Goal: Task Accomplishment & Management: Complete application form

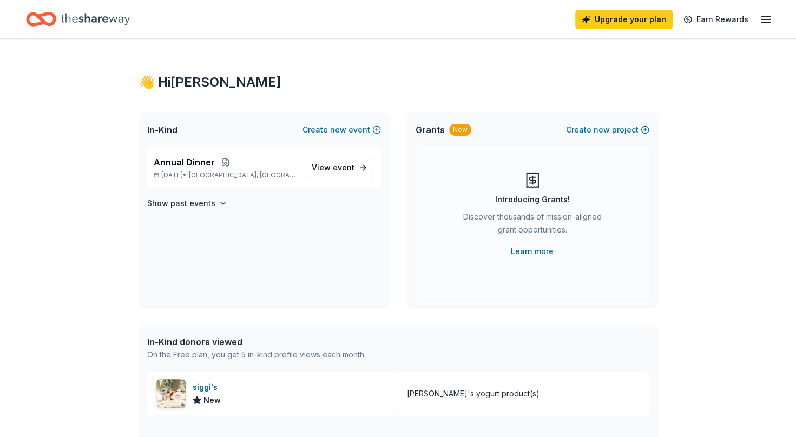
click at [180, 170] on div "Annual Dinner Oct 16, 2025 • Garwood, NJ" at bounding box center [225, 168] width 142 height 24
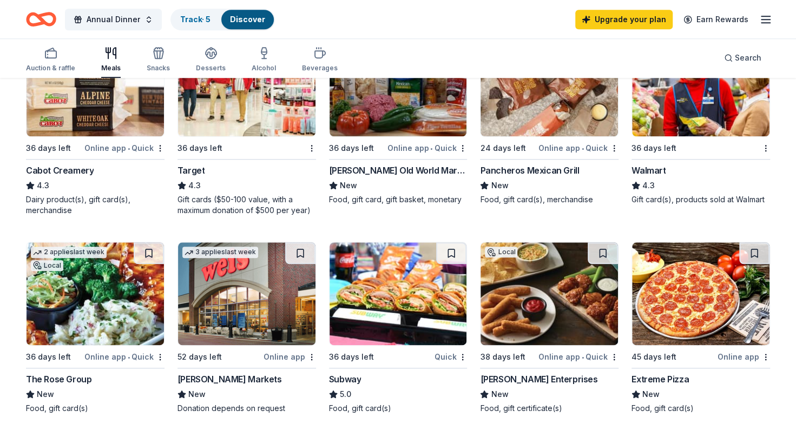
scroll to position [627, 0]
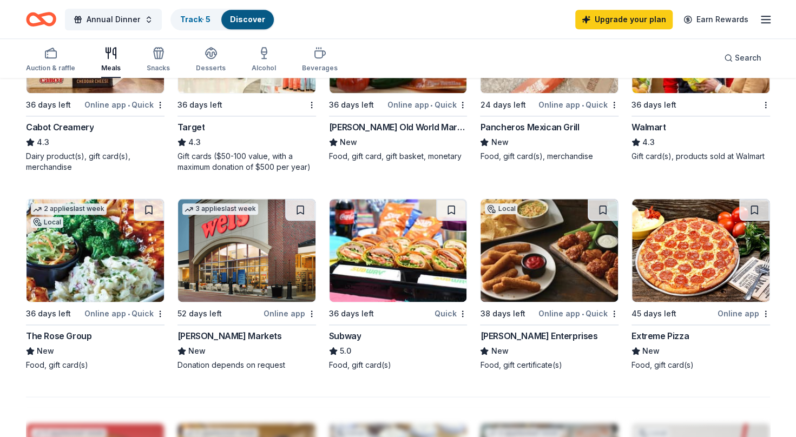
click at [58, 334] on div "The Rose Group" at bounding box center [58, 335] width 65 height 13
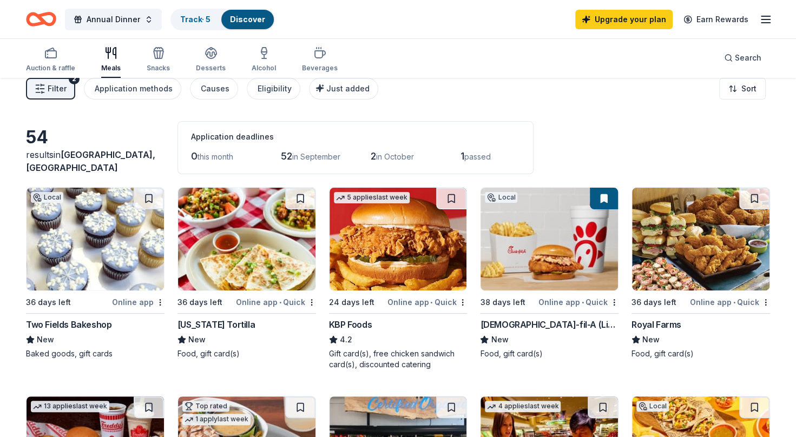
scroll to position [0, 0]
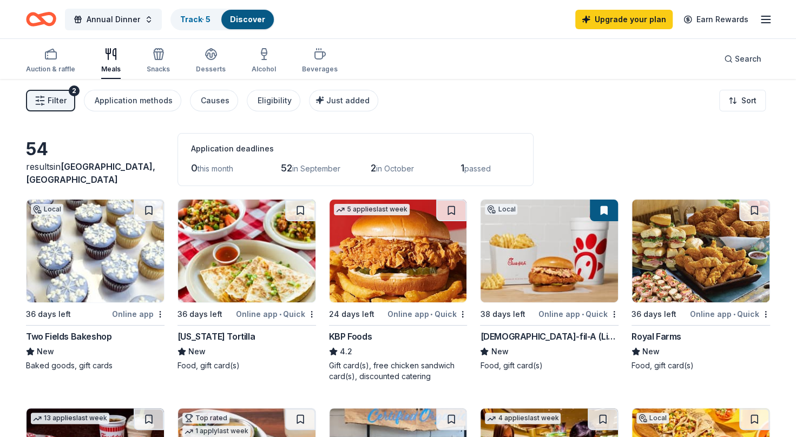
click at [40, 56] on div "button" at bounding box center [50, 54] width 49 height 13
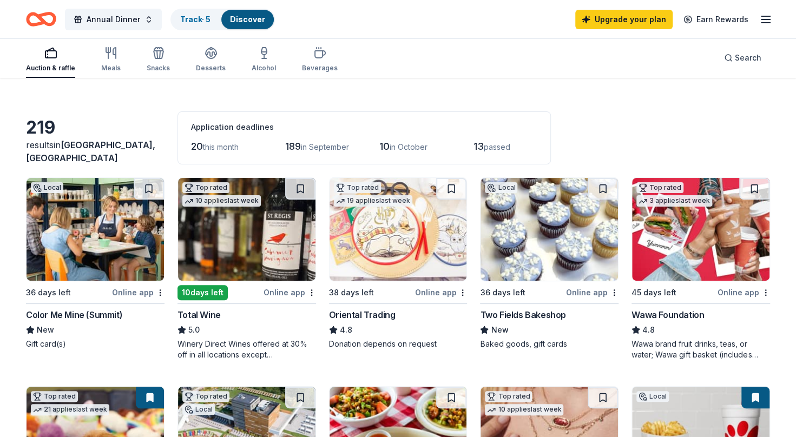
scroll to position [43, 0]
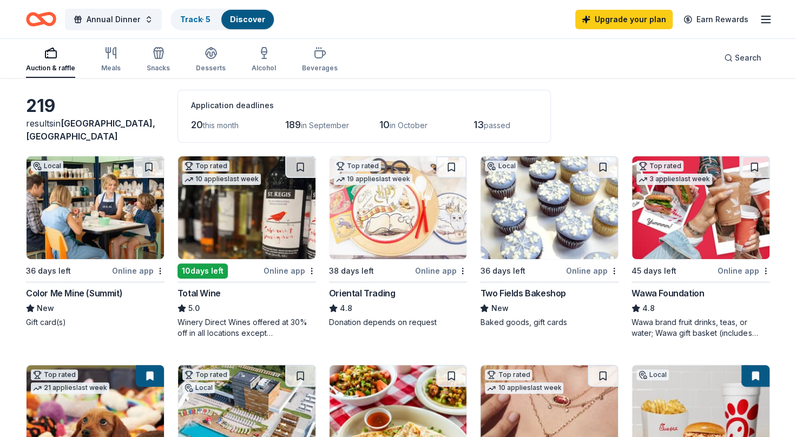
click at [169, 57] on div "Auction & raffle Meals Snacks Desserts Alcohol Beverages" at bounding box center [182, 60] width 312 height 36
click at [155, 53] on icon "button" at bounding box center [158, 53] width 13 height 13
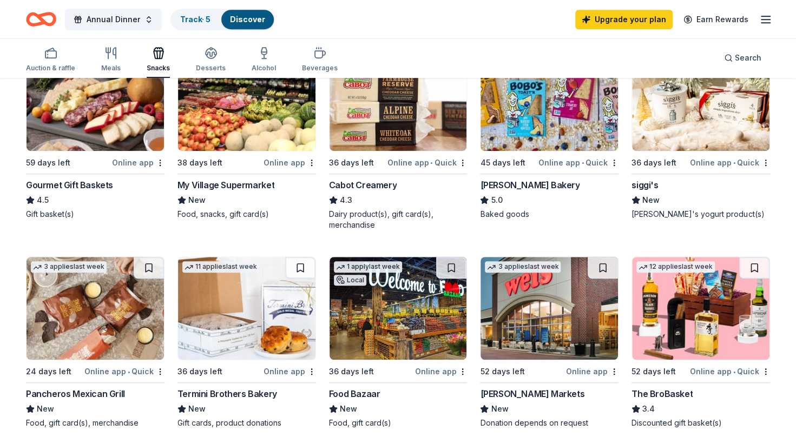
scroll to position [375, 0]
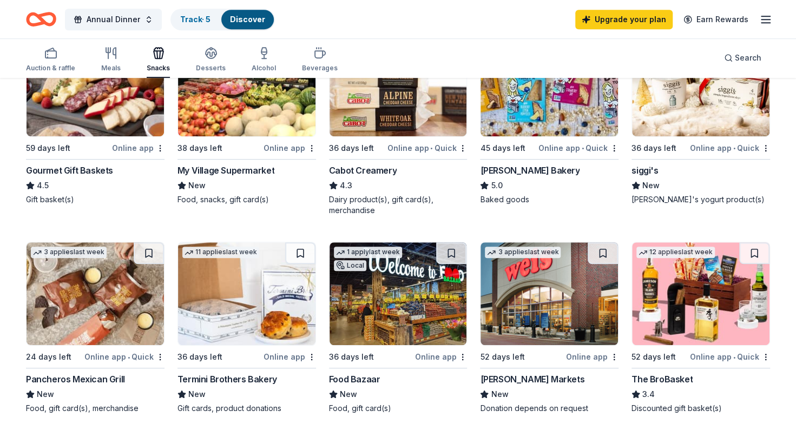
click at [357, 378] on div "Food Bazaar" at bounding box center [354, 379] width 51 height 13
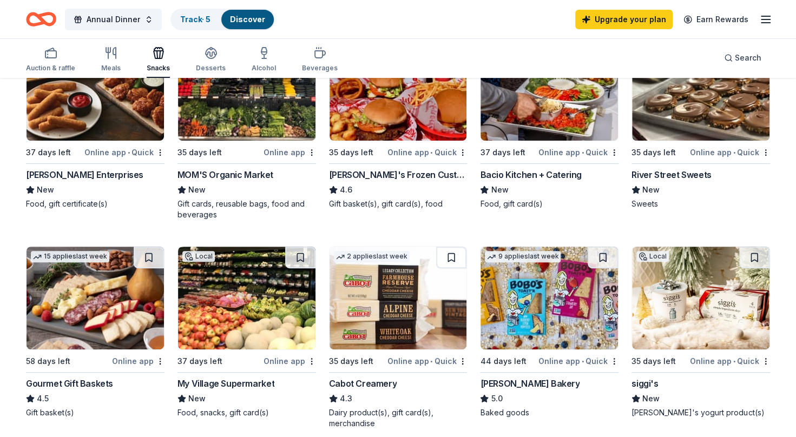
scroll to position [0, 0]
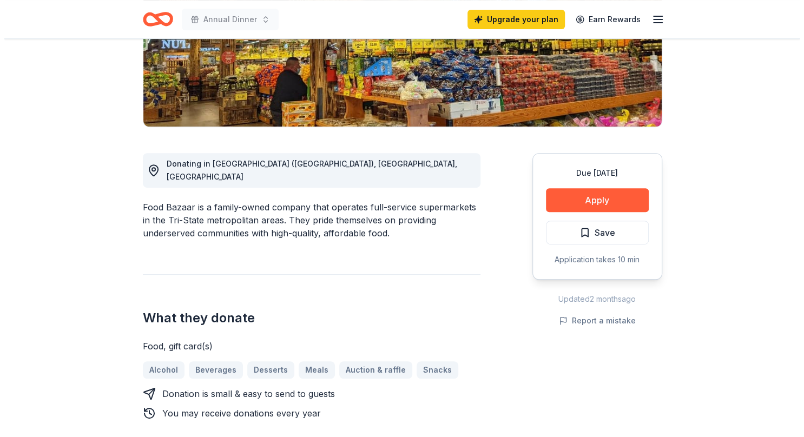
scroll to position [209, 0]
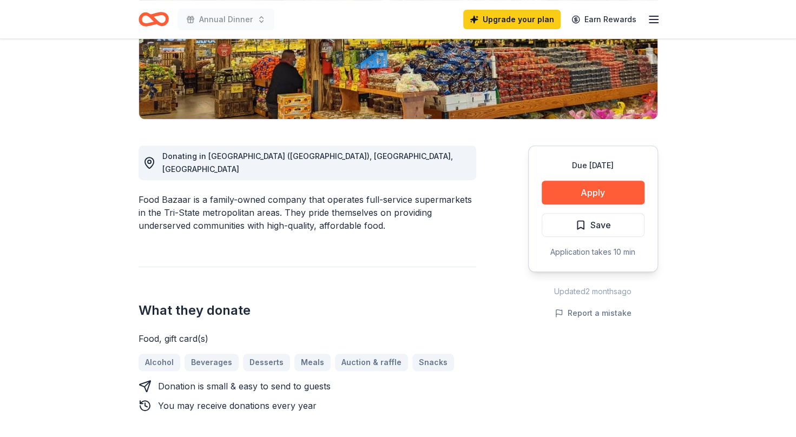
click at [593, 189] on button "Apply" at bounding box center [593, 193] width 103 height 24
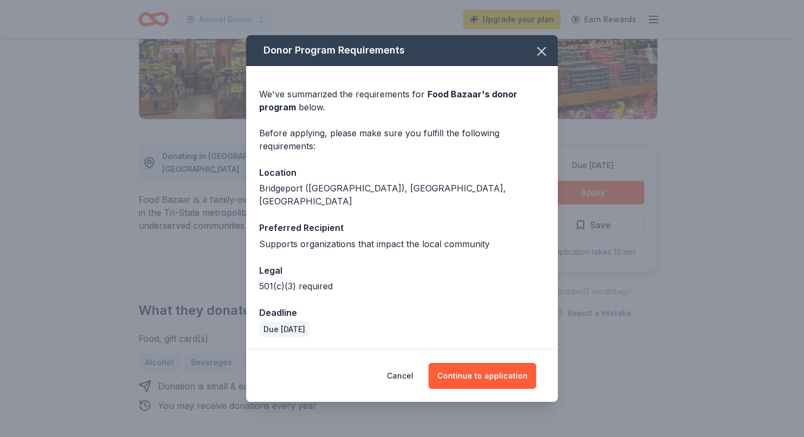
click at [489, 367] on button "Continue to application" at bounding box center [482, 376] width 108 height 26
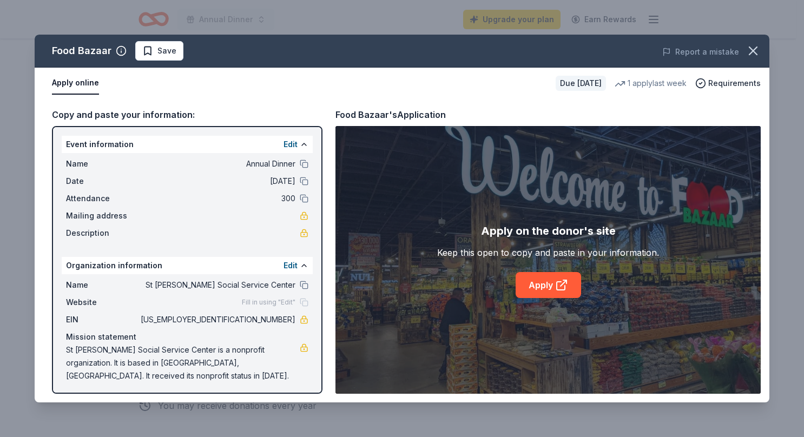
click at [536, 289] on link "Apply" at bounding box center [548, 285] width 65 height 26
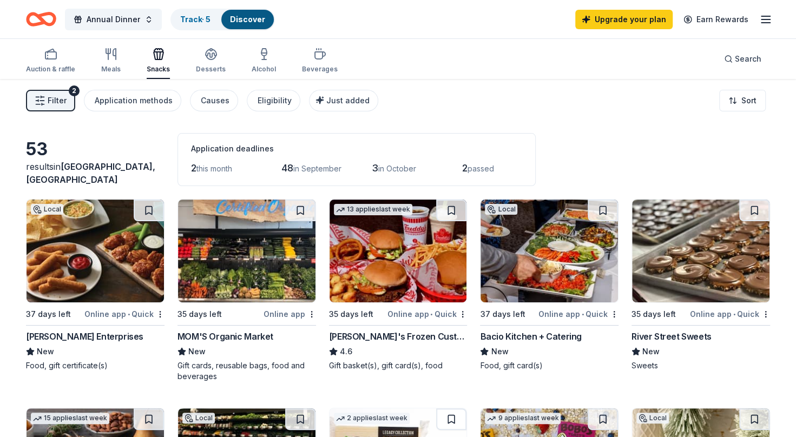
click at [205, 58] on icon "button" at bounding box center [211, 54] width 13 height 13
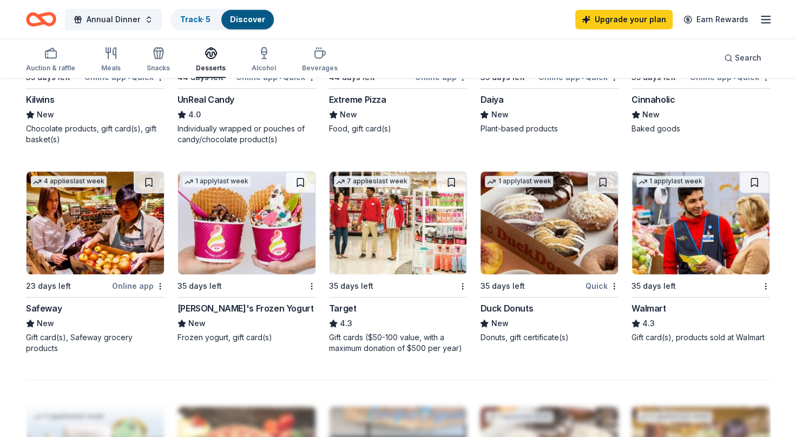
scroll to position [651, 0]
